Goal: Transaction & Acquisition: Purchase product/service

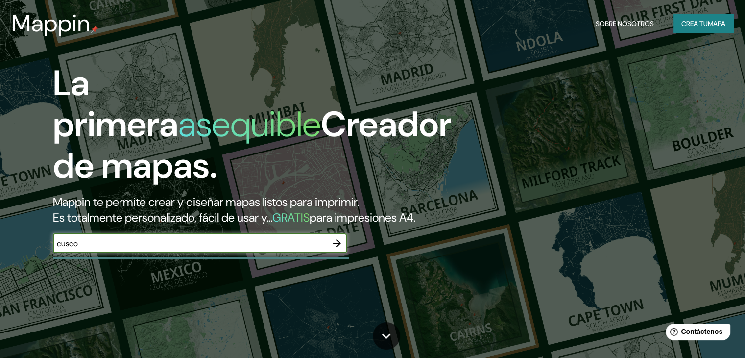
scroll to position [49, 0]
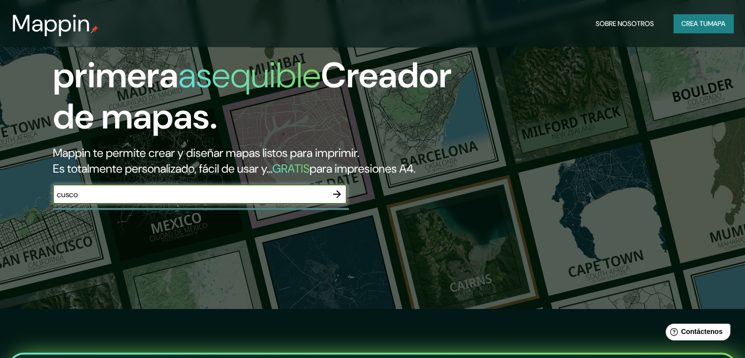
type input "cusco"
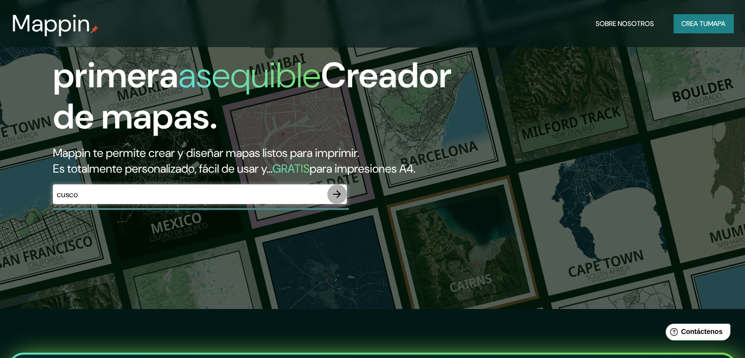
click at [340, 200] on icon "button" at bounding box center [337, 194] width 12 height 12
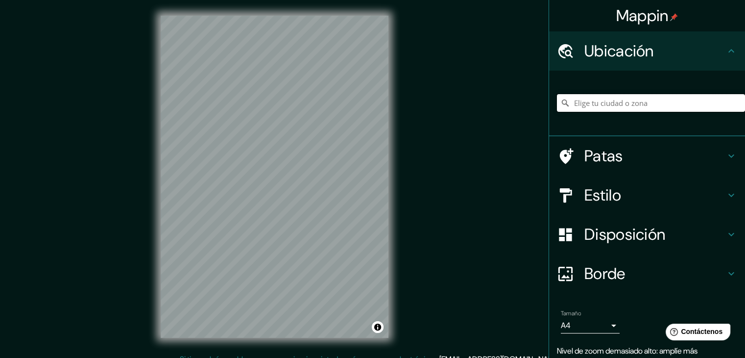
click at [582, 100] on input "Elige tu ciudad o zona" at bounding box center [651, 103] width 188 height 18
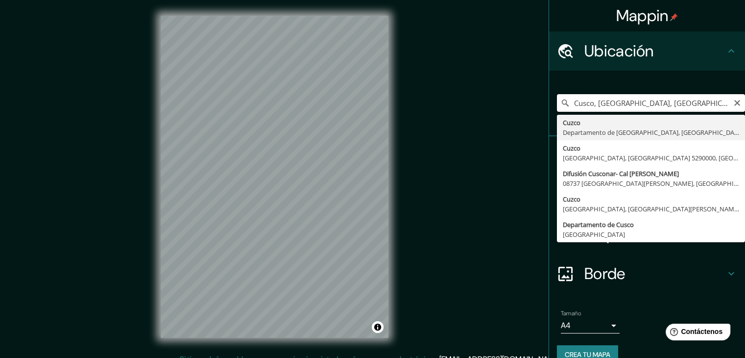
click at [583, 103] on input "Cusco, [GEOGRAPHIC_DATA], [GEOGRAPHIC_DATA]" at bounding box center [651, 103] width 188 height 18
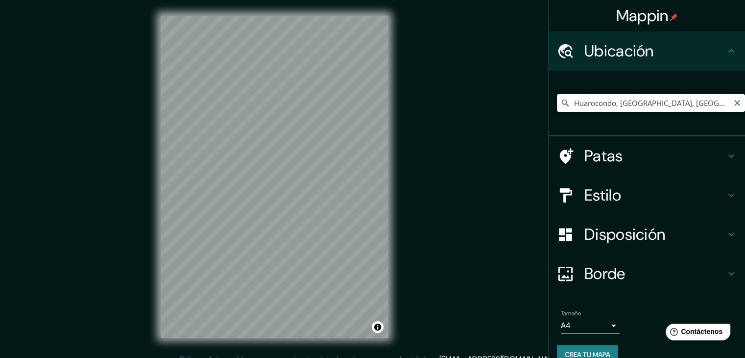
drag, startPoint x: 719, startPoint y: 100, endPoint x: 563, endPoint y: 95, distance: 156.4
click at [563, 95] on input "Huarocondo, [GEOGRAPHIC_DATA], [GEOGRAPHIC_DATA]" at bounding box center [651, 103] width 188 height 18
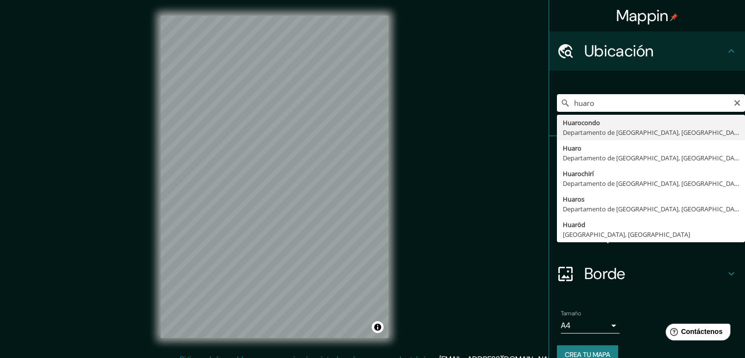
type input "Huarocondo, [GEOGRAPHIC_DATA], [GEOGRAPHIC_DATA]"
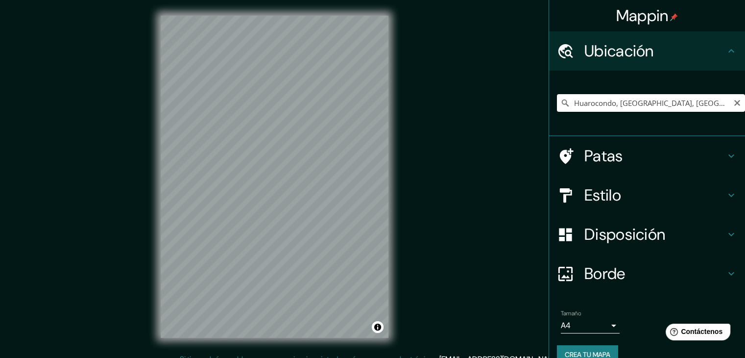
click at [561, 103] on icon at bounding box center [566, 103] width 10 height 10
click at [562, 103] on icon at bounding box center [565, 102] width 7 height 7
